Goal: Entertainment & Leisure: Consume media (video, audio)

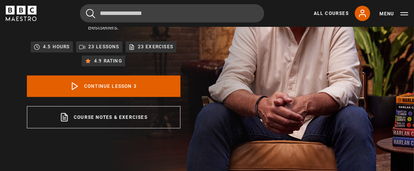
scroll to position [115, 0]
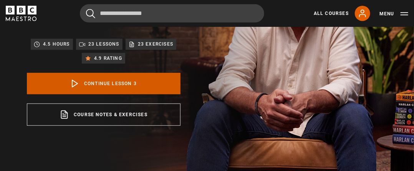
click at [114, 73] on link "Continue lesson 3" at bounding box center [104, 84] width 154 height 22
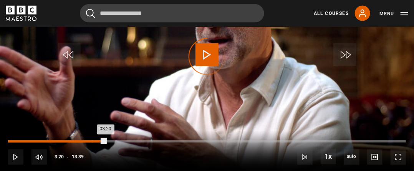
drag, startPoint x: 105, startPoint y: 130, endPoint x: 91, endPoint y: 132, distance: 14.0
click at [91, 141] on div "Loaded : 0.00% 02:52 03:20" at bounding box center [207, 142] width 398 height 2
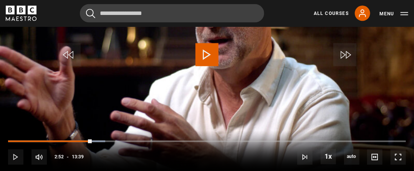
click at [201, 43] on span "Video Player" at bounding box center [206, 54] width 23 height 23
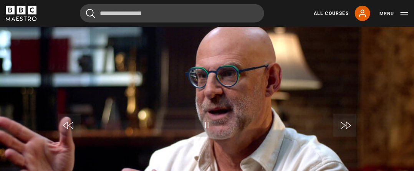
scroll to position [326, 0]
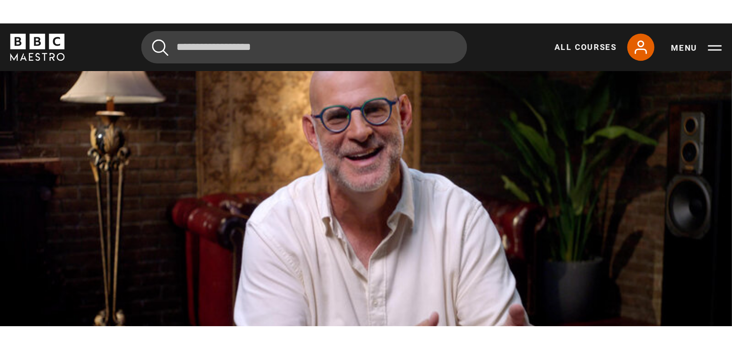
scroll to position [355, 0]
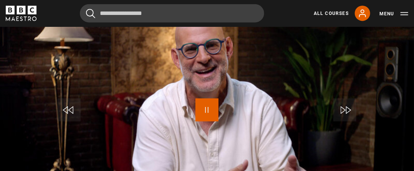
click at [206, 101] on span "Video Player" at bounding box center [206, 110] width 23 height 23
click at [203, 100] on span "Video Player" at bounding box center [206, 110] width 23 height 23
click at [209, 102] on span "Video Player" at bounding box center [206, 110] width 23 height 23
